Goal: Transaction & Acquisition: Purchase product/service

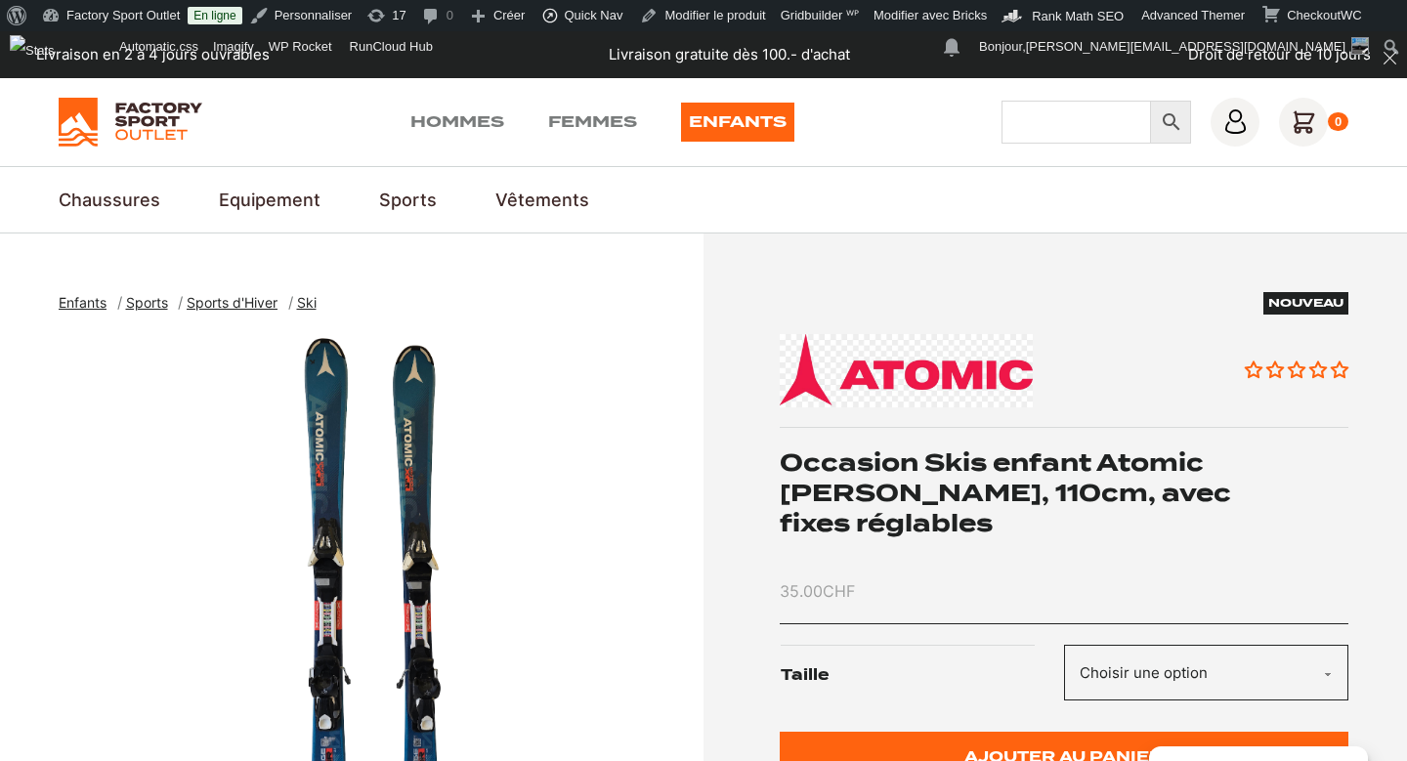
click at [1058, 132] on input "Chercher" at bounding box center [1076, 122] width 150 height 43
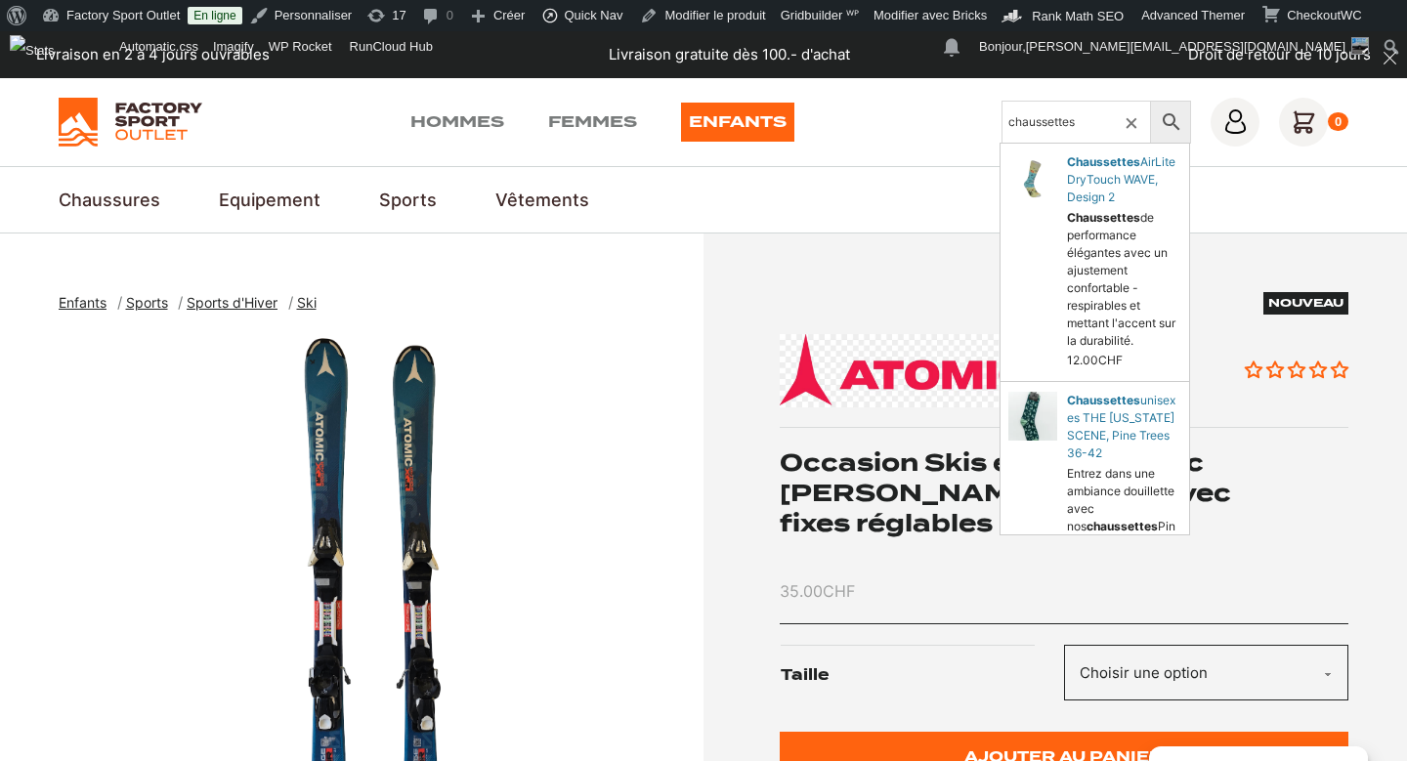
type input "chaussettes"
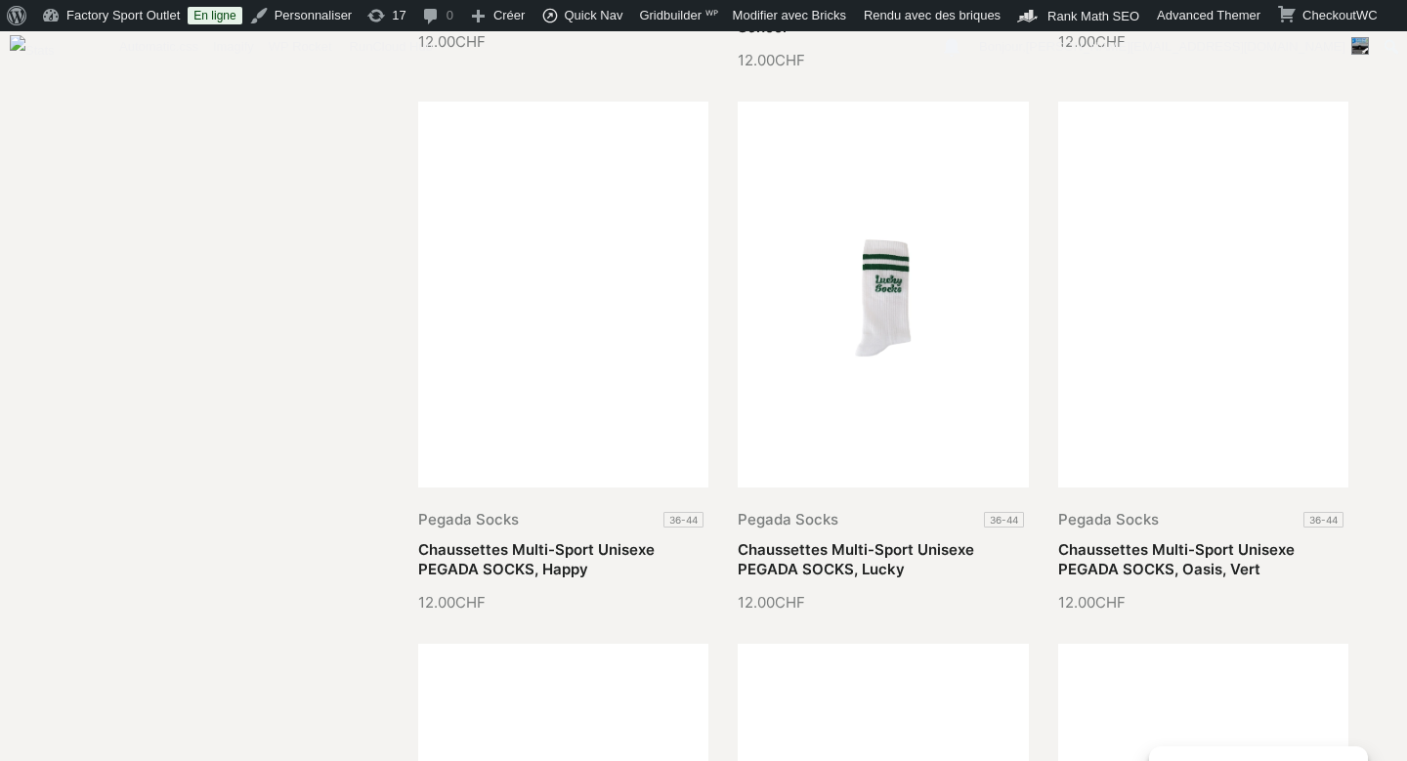
scroll to position [1526, 0]
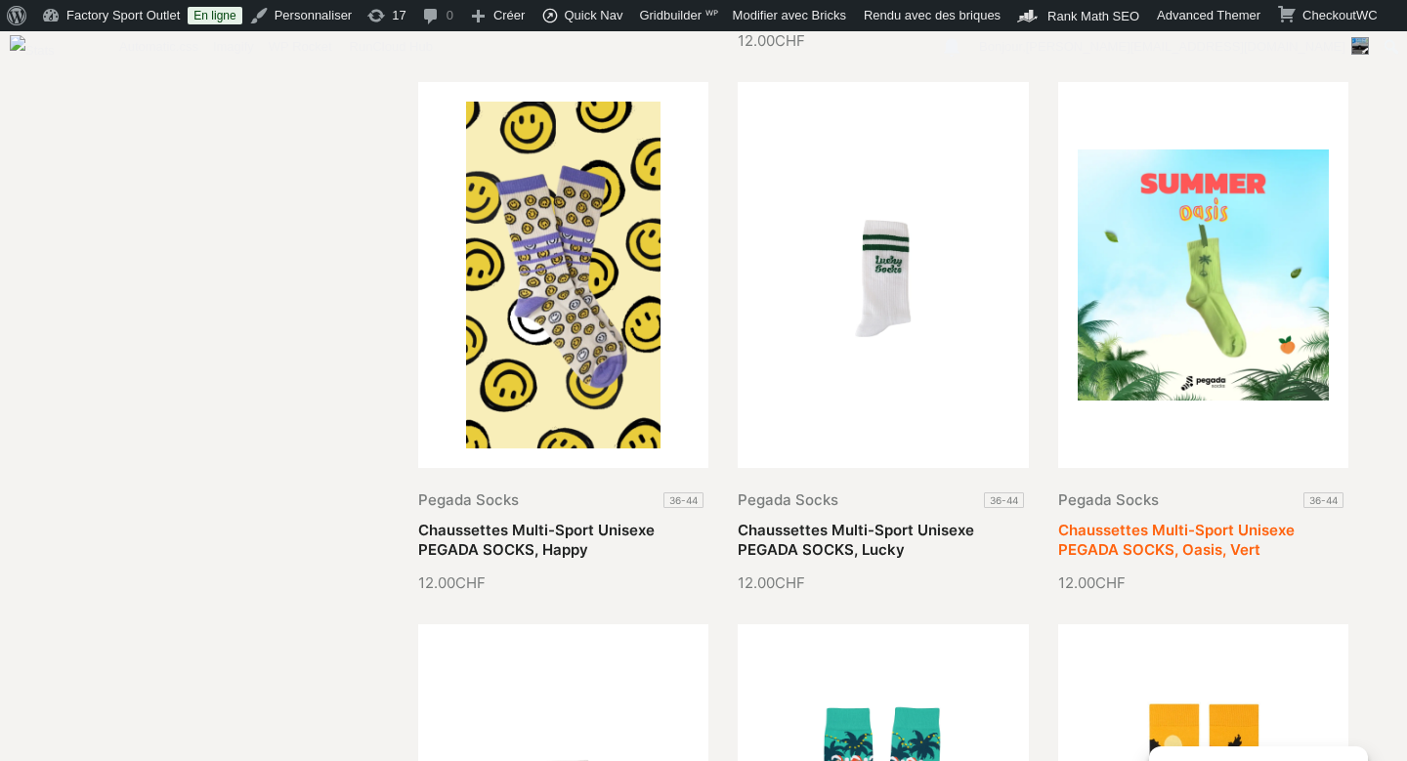
click at [1150, 521] on link "Chaussettes Multi-Sport Unisexe PEGADA SOCKS, Oasis, Vert" at bounding box center [1176, 540] width 236 height 38
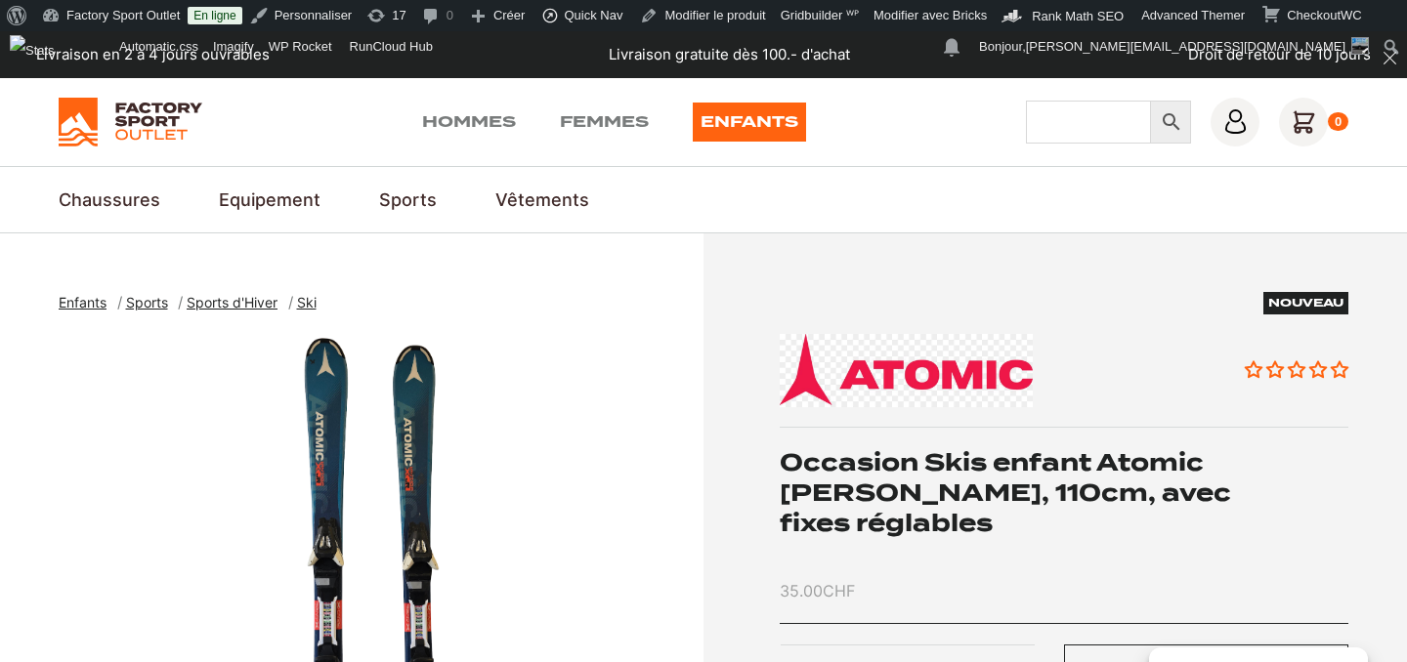
click at [1051, 114] on input "Chercher" at bounding box center [1089, 122] width 126 height 43
type input "chaussettes"
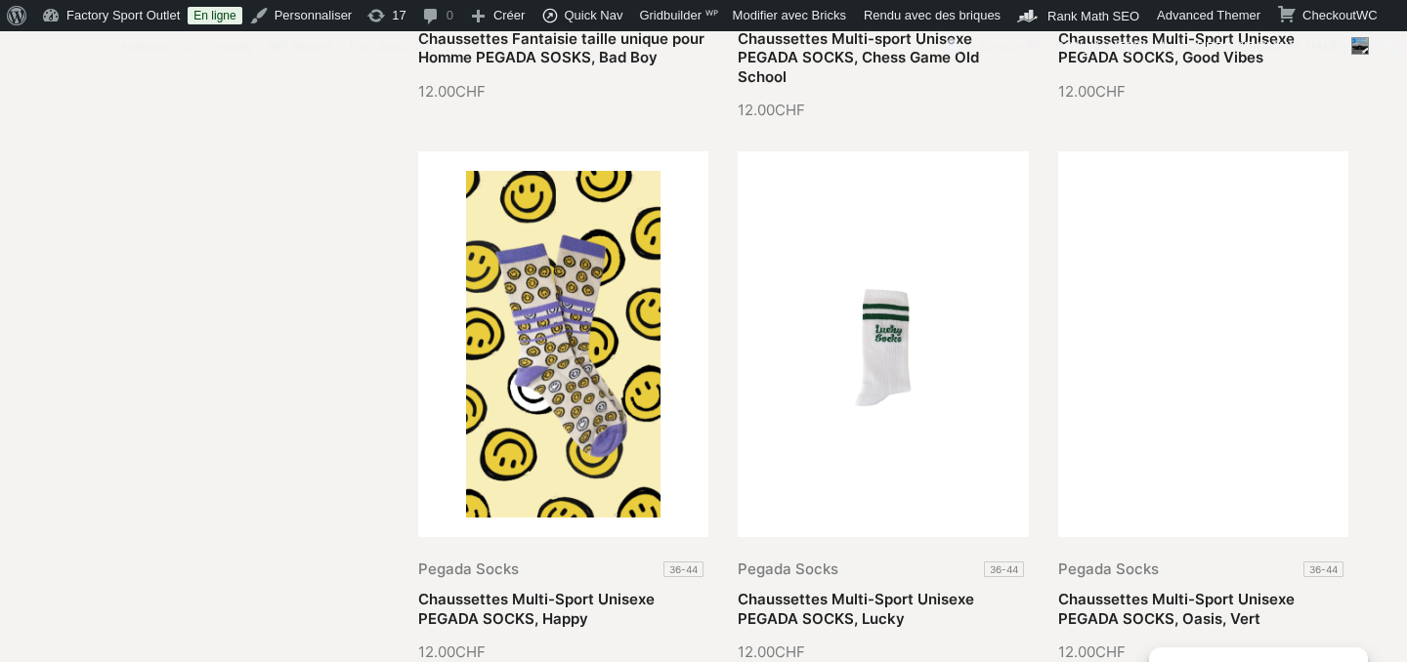
scroll to position [1463, 0]
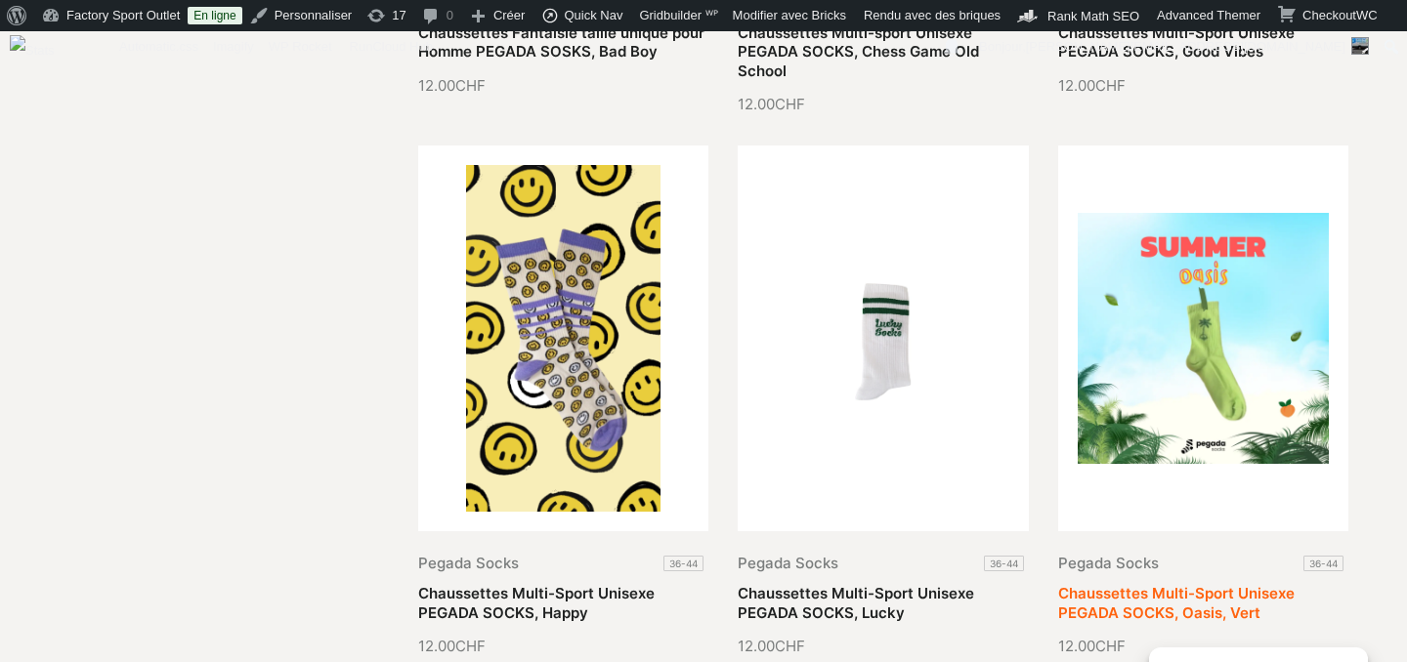
click at [1195, 584] on link "Chaussettes Multi-Sport Unisexe PEGADA SOCKS, Oasis, Vert" at bounding box center [1176, 603] width 236 height 38
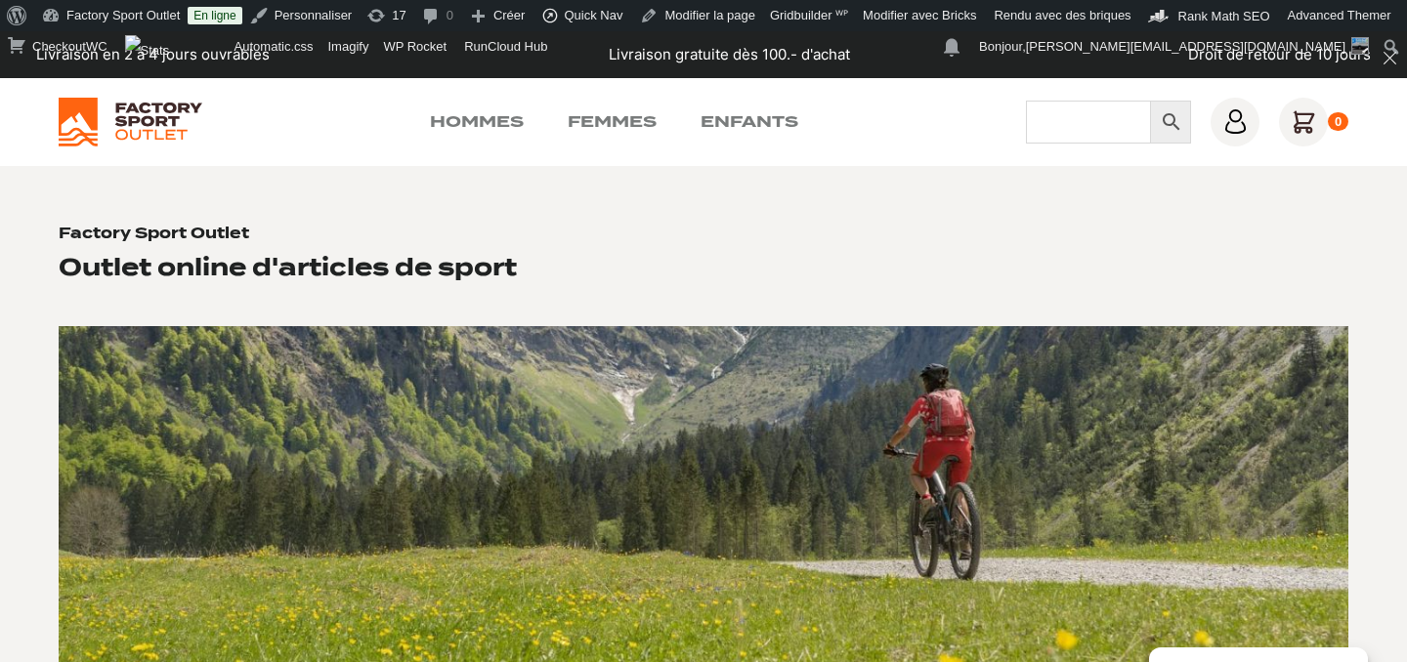
click at [1074, 122] on input "Chercher" at bounding box center [1089, 122] width 126 height 43
type input "chaussettes"
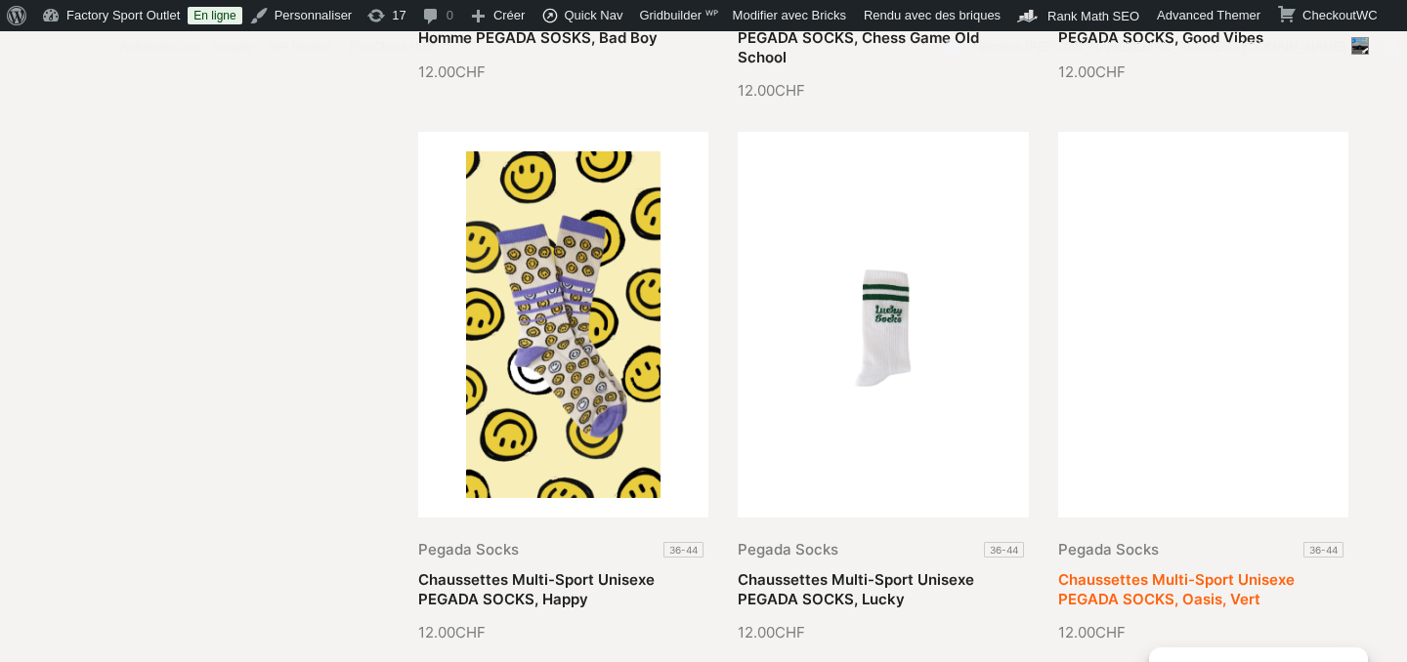
scroll to position [1492, 0]
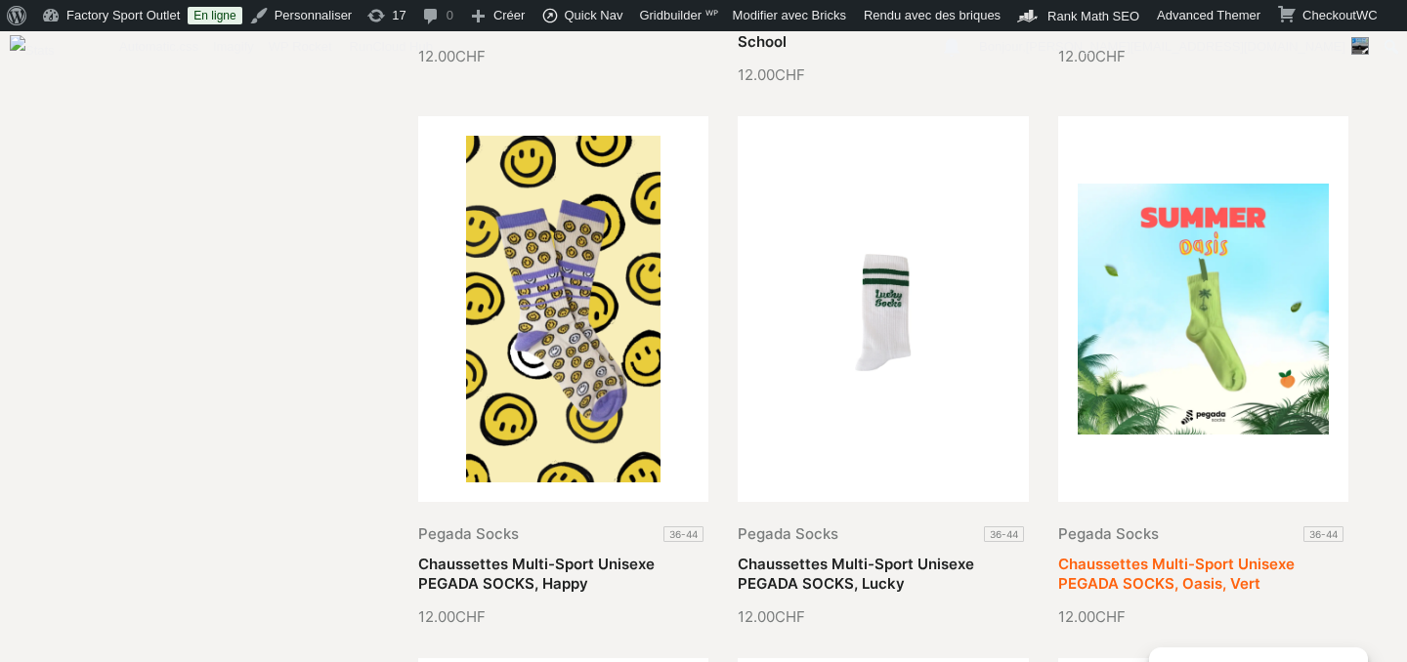
click at [1140, 572] on link "Chaussettes Multi-Sport Unisexe PEGADA SOCKS, Oasis, Vert" at bounding box center [1176, 574] width 236 height 38
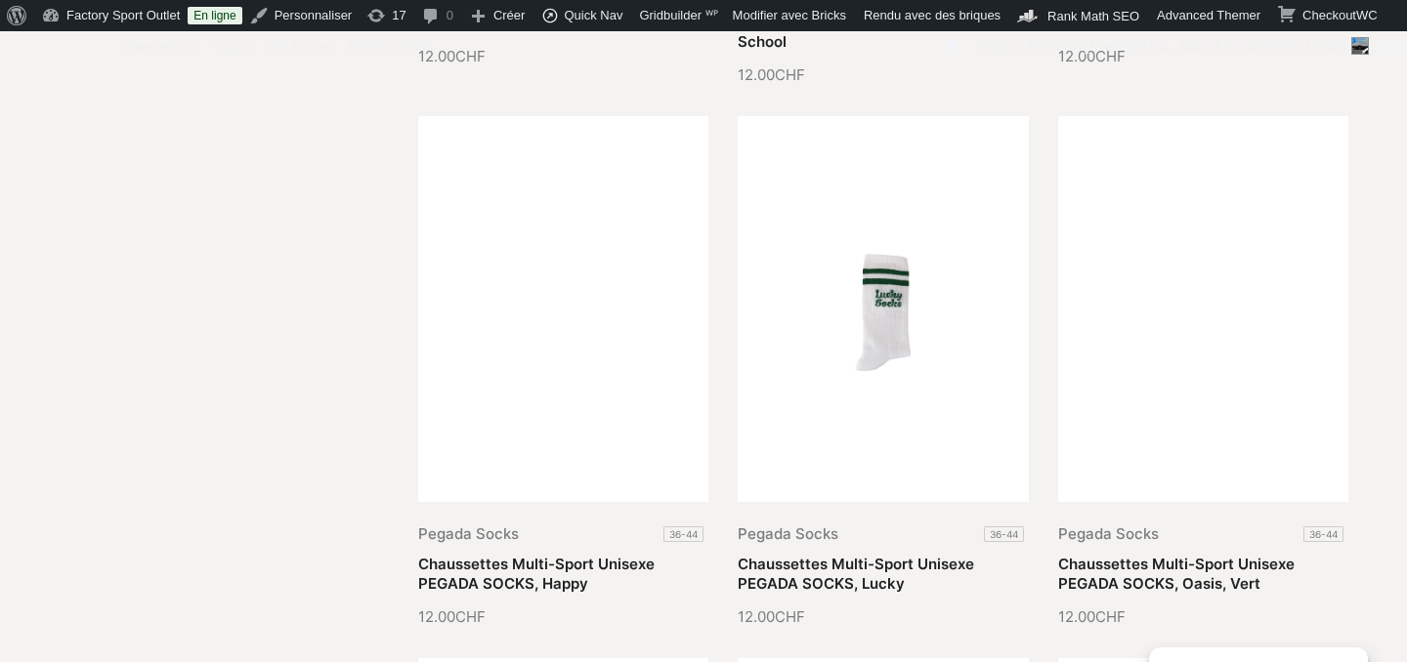
scroll to position [1577, 0]
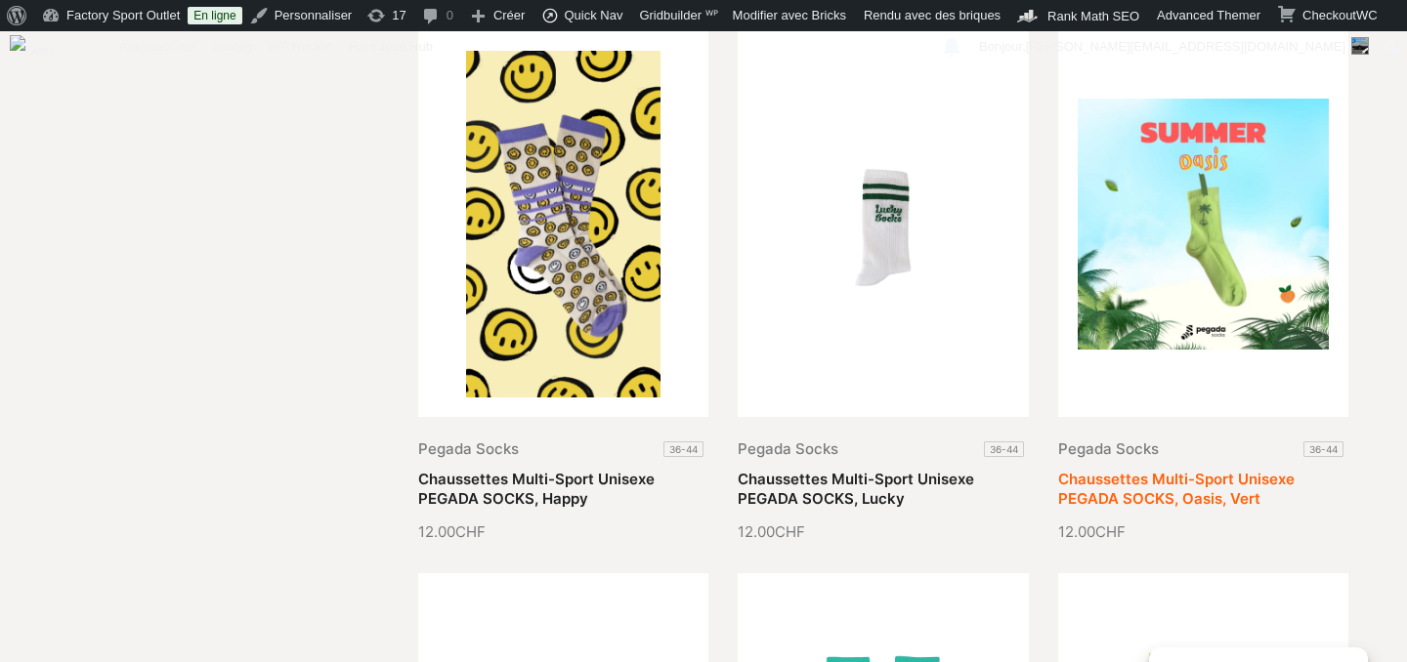
click at [1090, 482] on link "Chaussettes Multi-Sport Unisexe PEGADA SOCKS, Oasis, Vert" at bounding box center [1176, 489] width 236 height 38
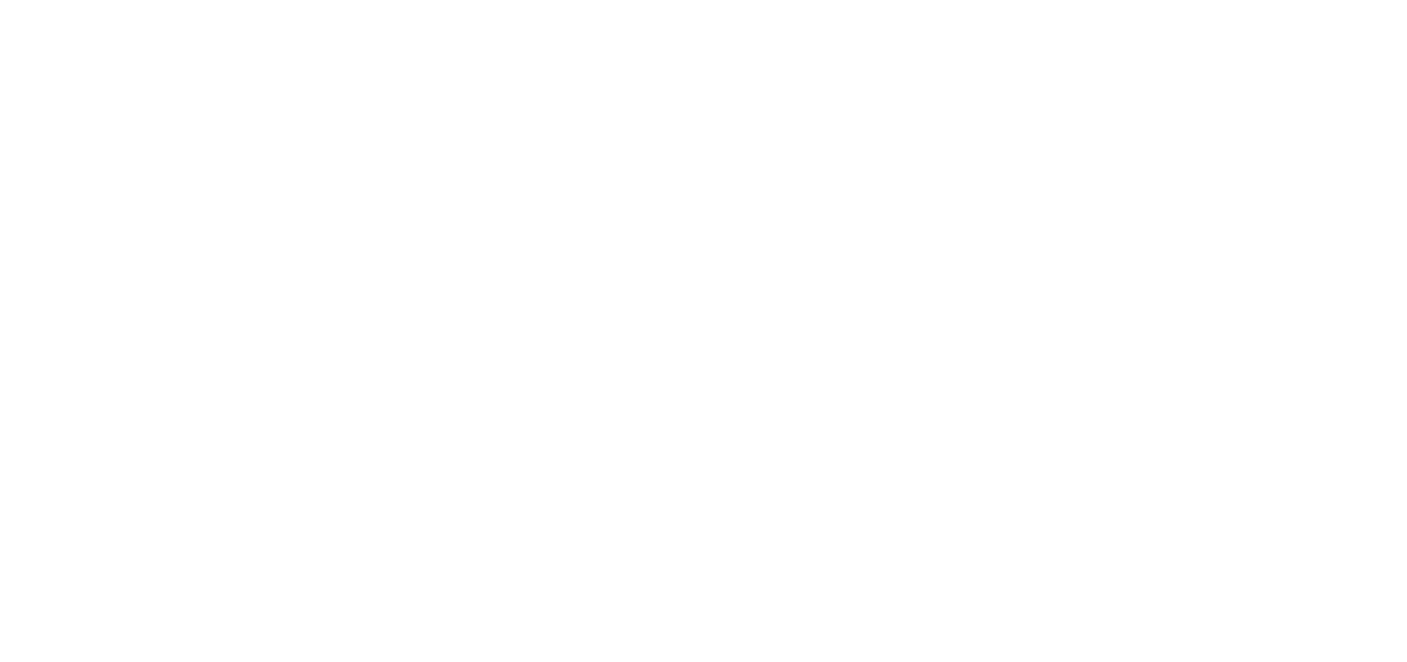
scroll to position [31, 0]
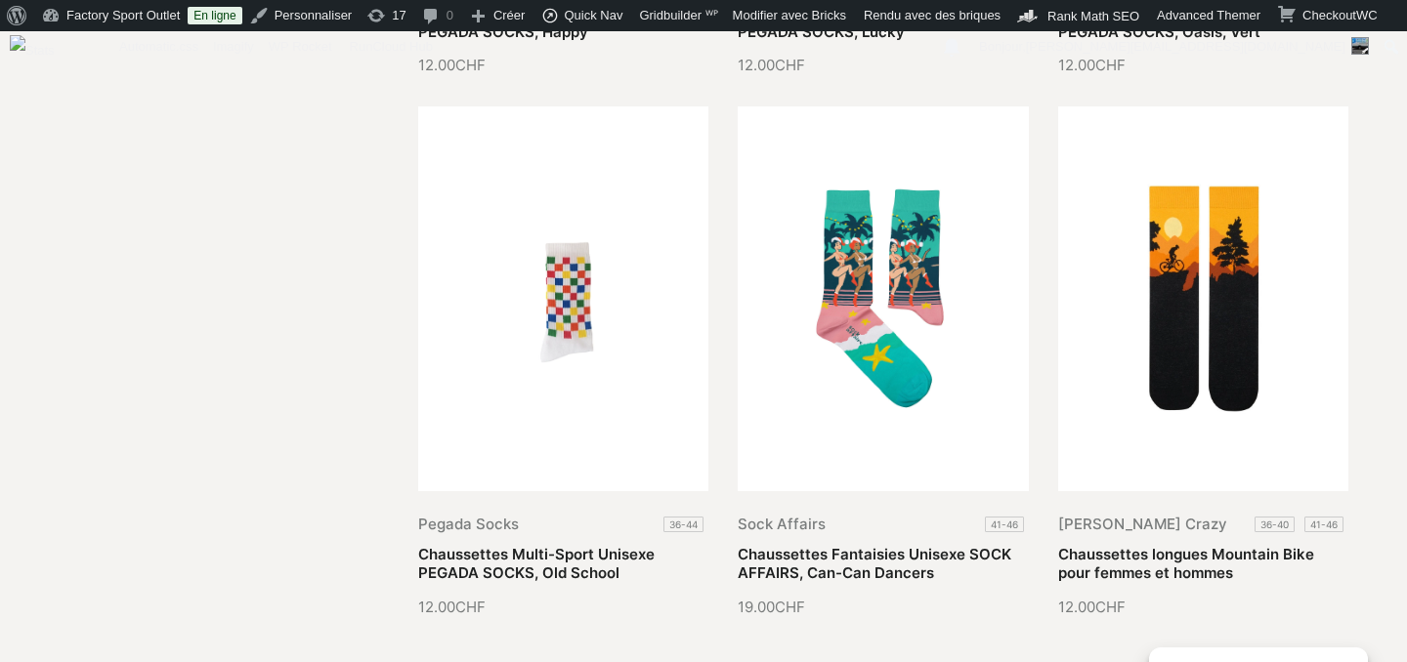
scroll to position [2047, 0]
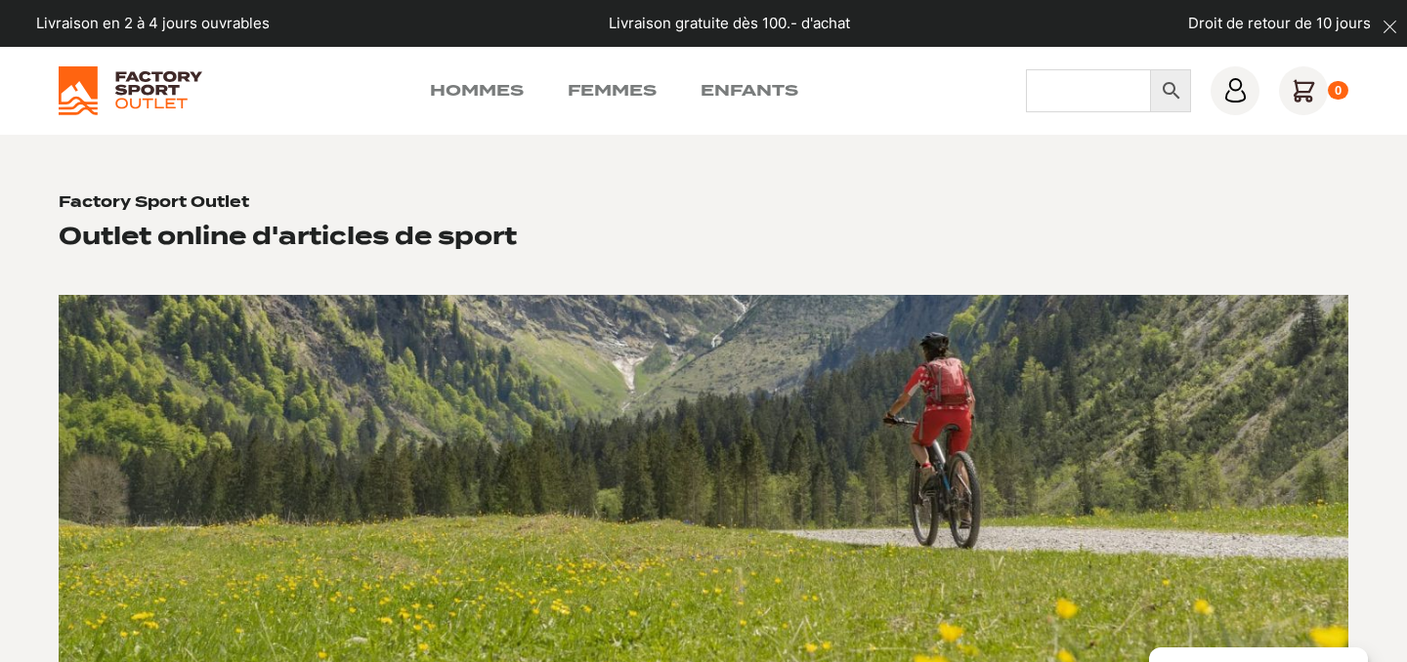
click at [1074, 91] on input "Chercher" at bounding box center [1089, 90] width 126 height 43
type input "chaussettes"
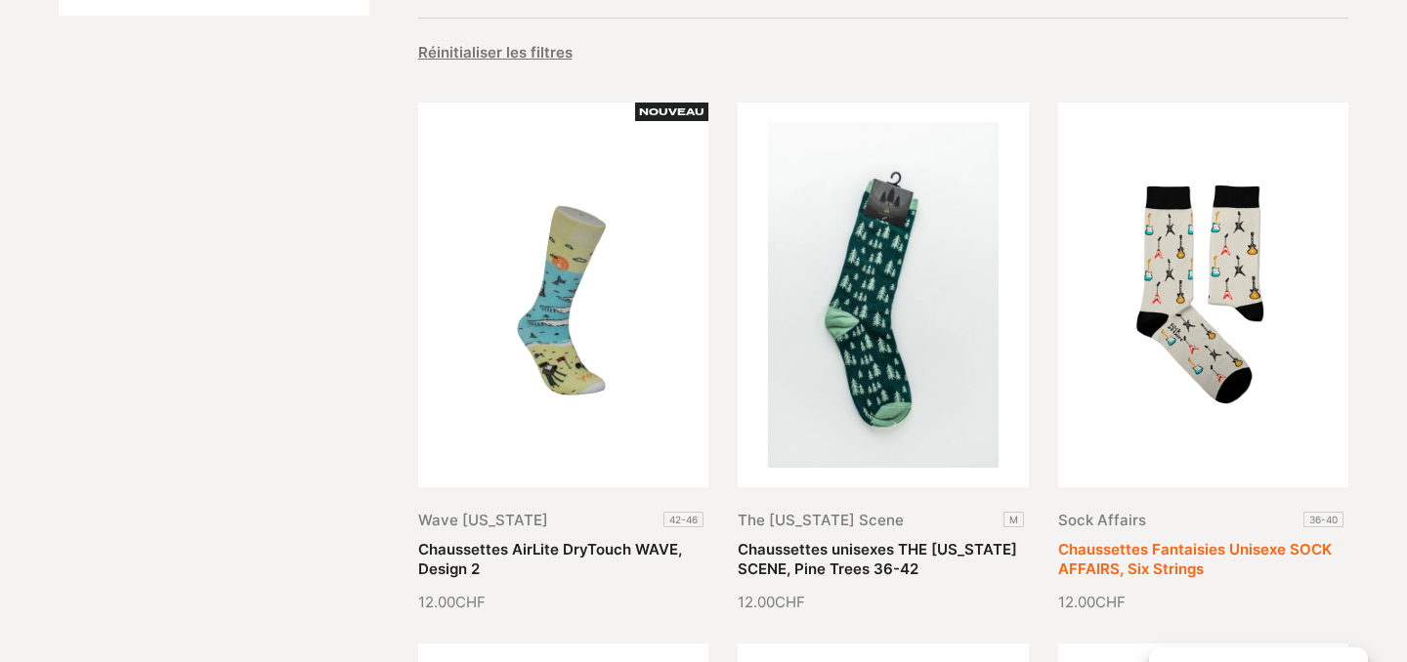
scroll to position [386, 0]
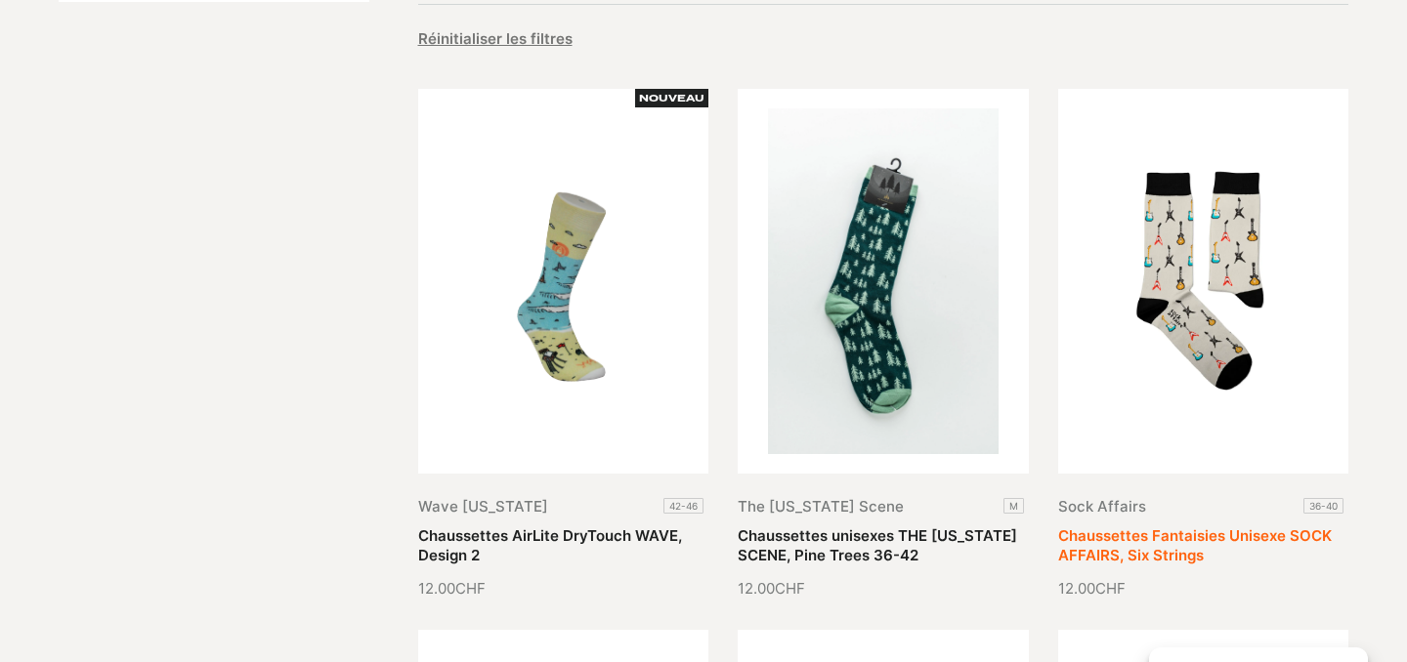
click at [1102, 541] on link "Chaussettes Fantaisies Unisexe SOCK AFFAIRS, Six Strings" at bounding box center [1195, 546] width 274 height 38
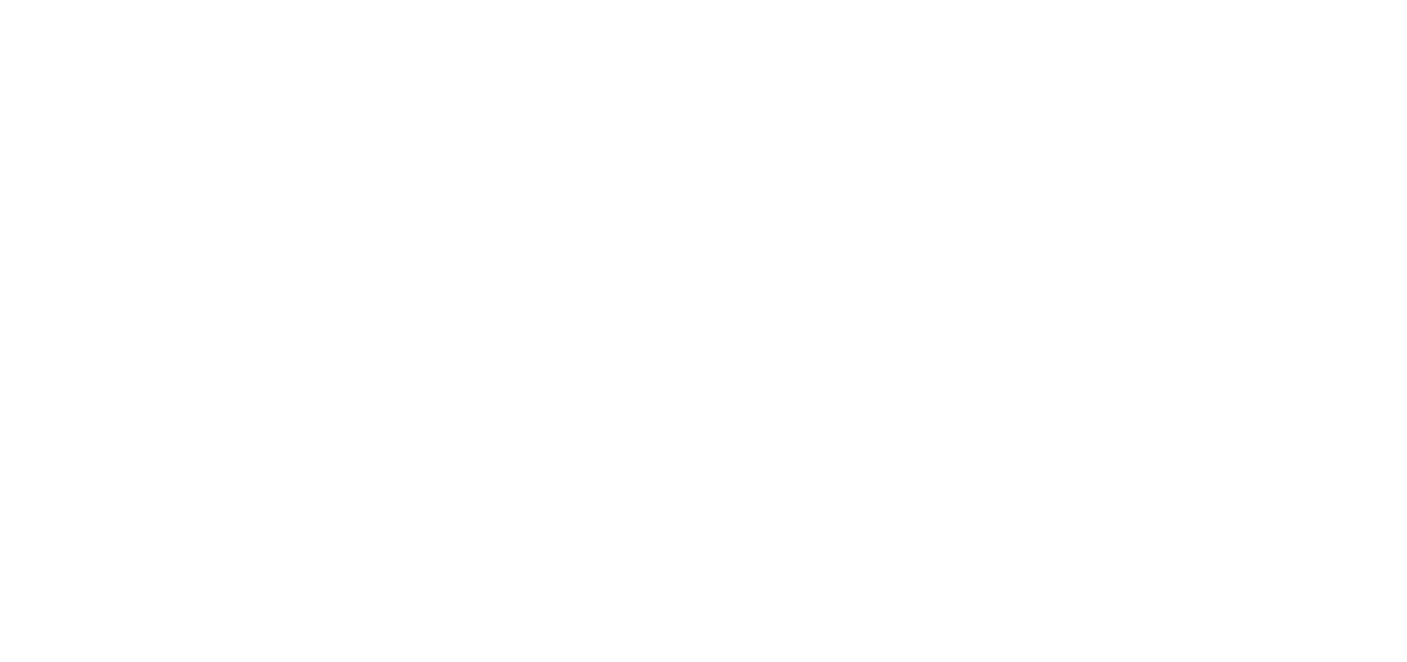
click at [619, 252] on body "Passer au contenu principal Atteindre le pied de page" at bounding box center [703, 331] width 1407 height 662
